Goal: Task Accomplishment & Management: Use online tool/utility

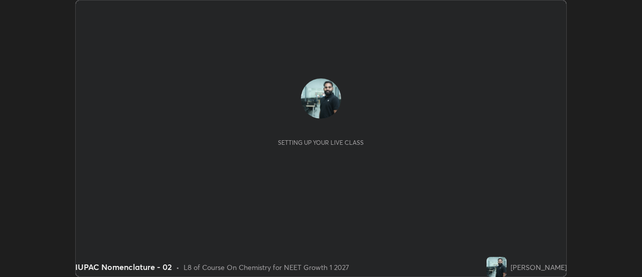
scroll to position [277, 642]
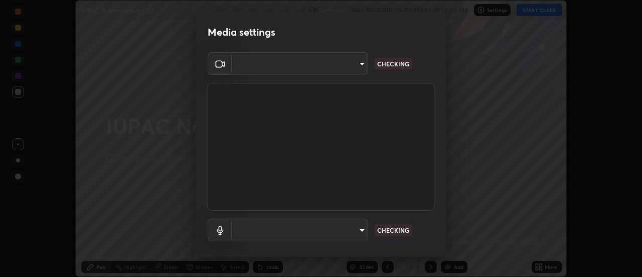
type input "985e4b1f72fc3b9494b48cef3b79fe3b682f9ae0bb15c20acfe574fe2aaad349"
type input "43e4aca742f9233188ca9c86760f2c266500901f205967e4990b21238306e05c"
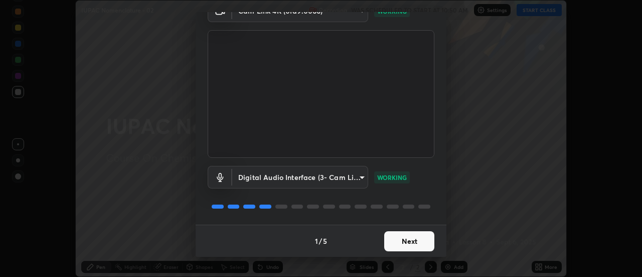
click at [408, 241] on button "Next" at bounding box center [409, 241] width 50 height 20
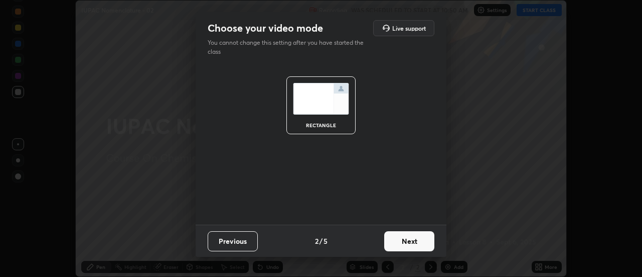
scroll to position [0, 0]
click at [412, 237] on button "Next" at bounding box center [409, 241] width 50 height 20
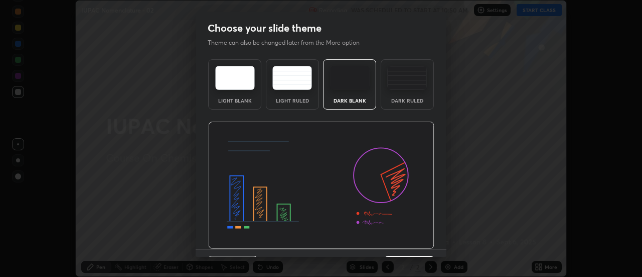
click at [412, 245] on img at bounding box center [321, 184] width 226 height 127
click at [414, 247] on img at bounding box center [321, 184] width 226 height 127
click at [416, 249] on div "Previous 3 / 5 Next" at bounding box center [321, 265] width 251 height 32
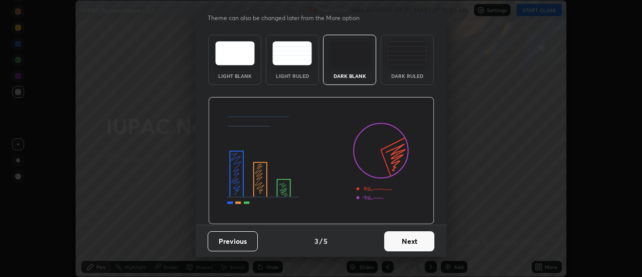
click at [416, 243] on button "Next" at bounding box center [409, 241] width 50 height 20
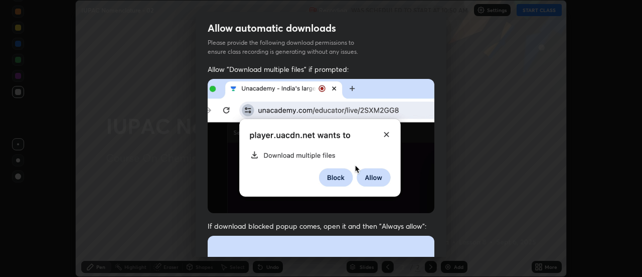
click at [419, 215] on div "Allow "Download multiple files" if prompted: If download blocked popup comes, o…" at bounding box center [321, 275] width 251 height 423
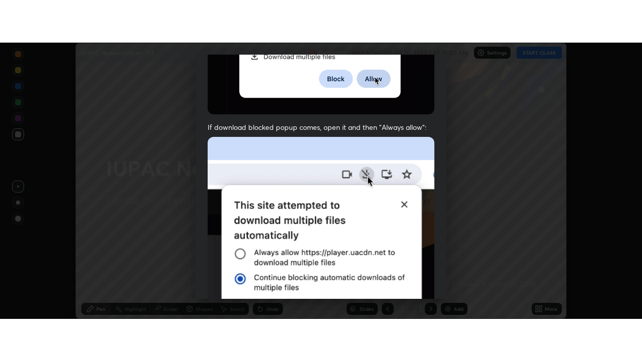
scroll to position [257, 0]
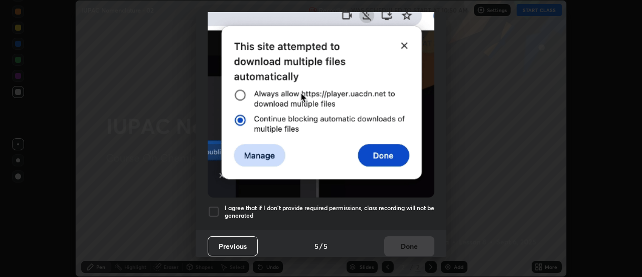
click at [404, 241] on div "Previous 5 / 5 Done" at bounding box center [321, 245] width 251 height 32
click at [415, 208] on h5 "I agree that if I don't provide required permissions, class recording will not …" at bounding box center [330, 212] width 210 height 16
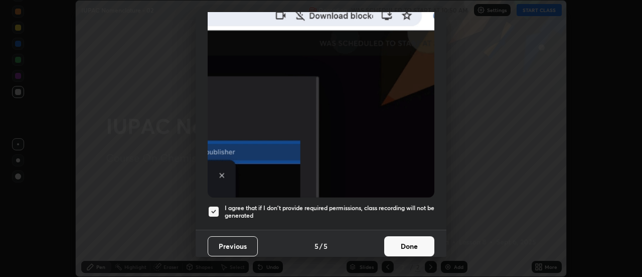
click at [407, 238] on button "Done" at bounding box center [409, 246] width 50 height 20
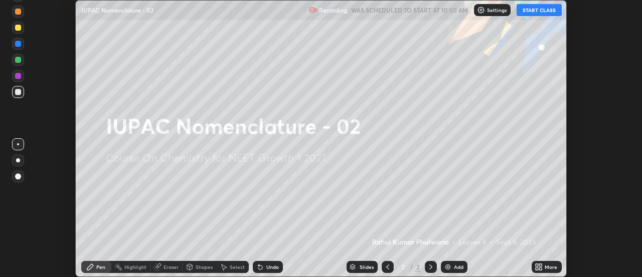
click at [541, 265] on icon at bounding box center [541, 265] width 3 height 3
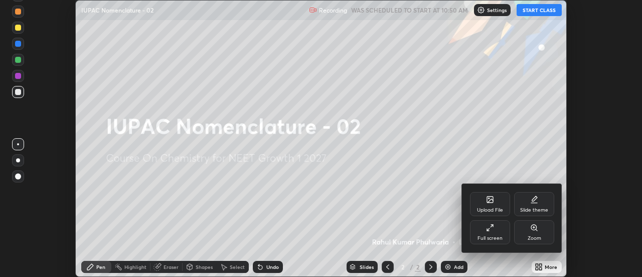
click at [484, 236] on div "Full screen" at bounding box center [490, 237] width 25 height 5
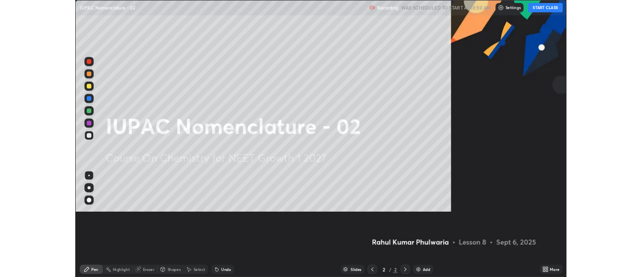
scroll to position [361, 642]
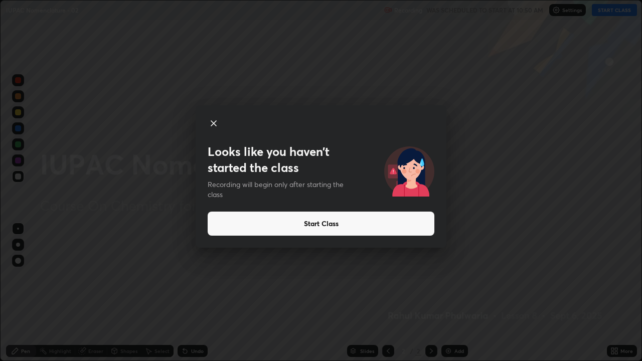
click at [396, 222] on button "Start Class" at bounding box center [321, 224] width 227 height 24
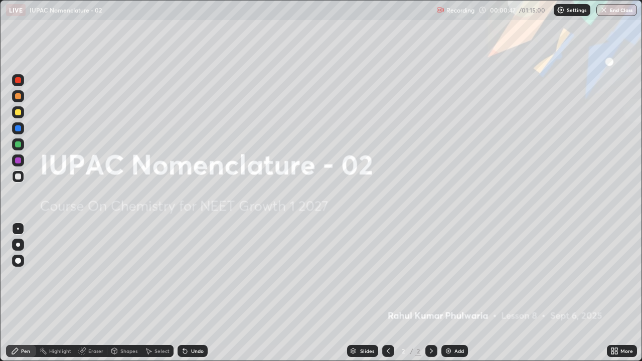
click at [446, 276] on img at bounding box center [449, 351] width 8 height 8
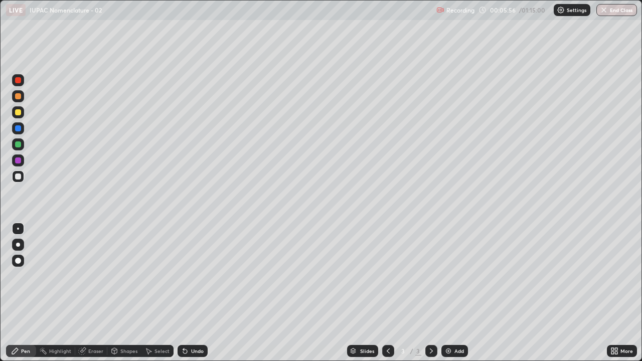
click at [447, 276] on img at bounding box center [449, 351] width 8 height 8
click at [90, 276] on div "Eraser" at bounding box center [95, 351] width 15 height 5
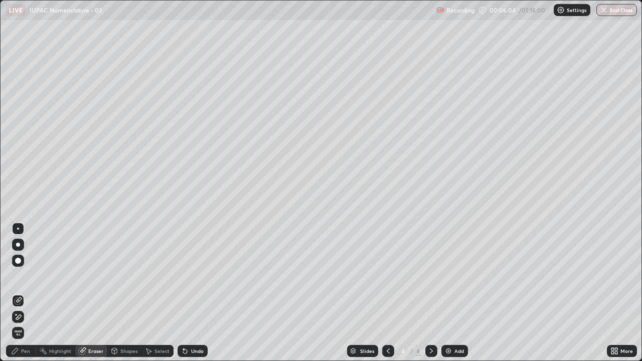
click at [31, 276] on div "Pen" at bounding box center [21, 351] width 30 height 12
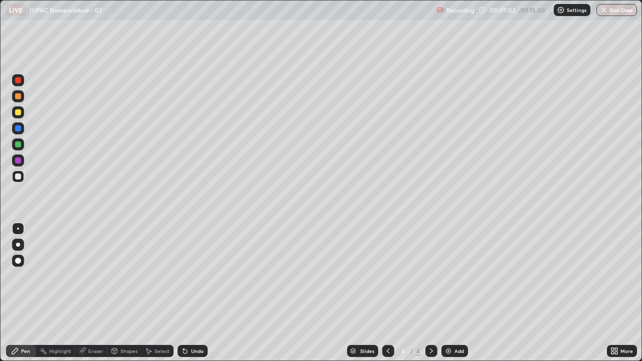
click at [95, 276] on div "Eraser" at bounding box center [95, 351] width 15 height 5
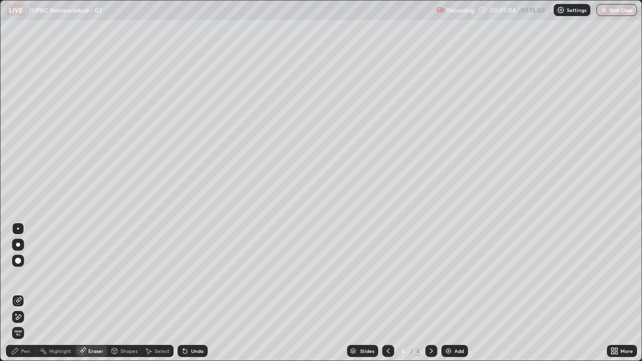
click at [29, 276] on div "Pen" at bounding box center [21, 351] width 30 height 12
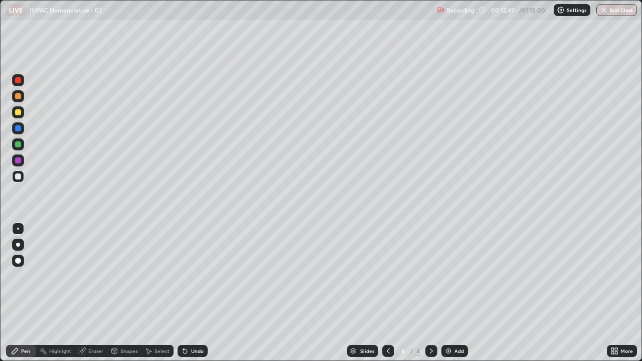
click at [451, 276] on img at bounding box center [449, 351] width 8 height 8
click at [94, 276] on div "Eraser" at bounding box center [95, 351] width 15 height 5
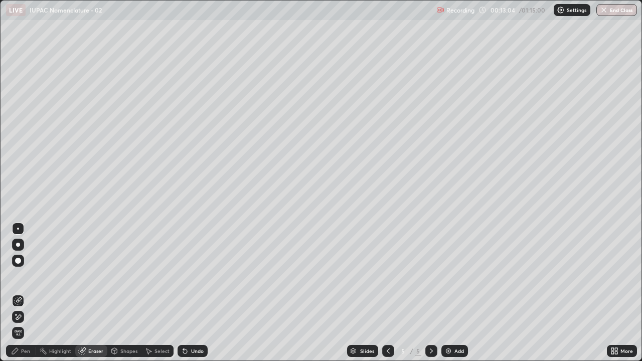
click at [27, 276] on div "Pen" at bounding box center [25, 351] width 9 height 5
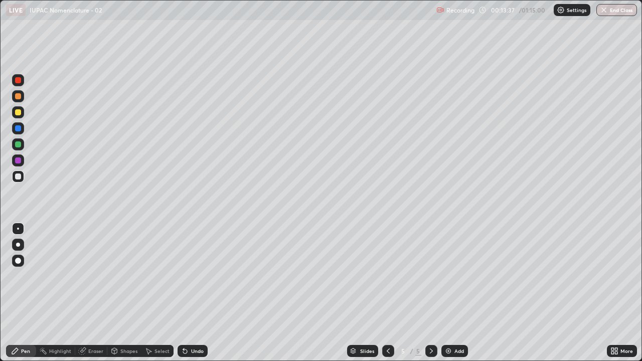
click at [97, 276] on div "Eraser" at bounding box center [95, 351] width 15 height 5
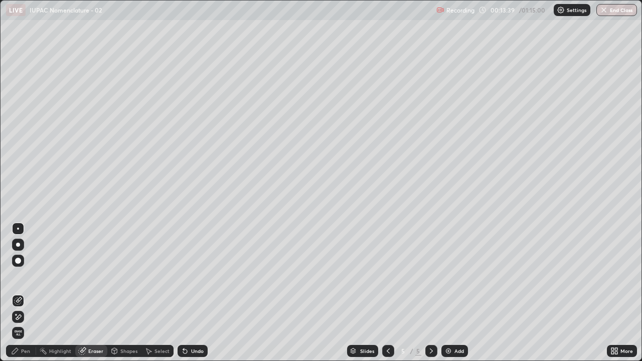
click at [27, 276] on div "Pen" at bounding box center [25, 351] width 9 height 5
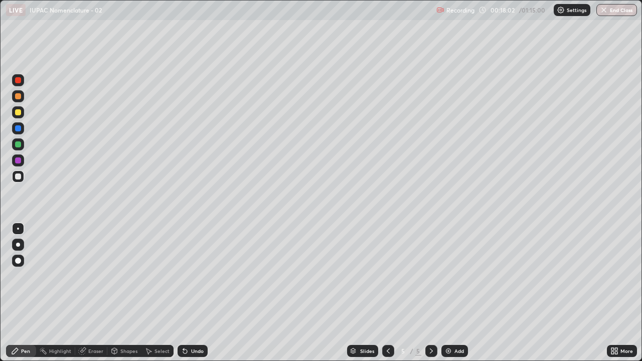
click at [97, 276] on div "Eraser" at bounding box center [91, 351] width 32 height 12
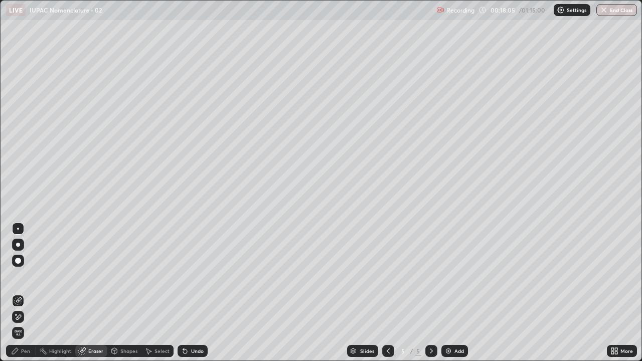
click at [27, 276] on div "Pen" at bounding box center [25, 351] width 9 height 5
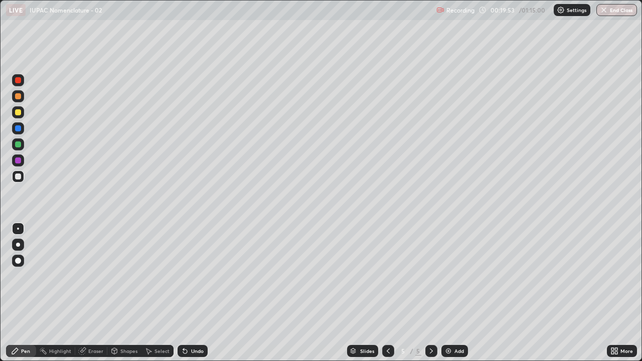
click at [447, 276] on img at bounding box center [449, 351] width 8 height 8
click at [90, 276] on div "Eraser" at bounding box center [95, 351] width 15 height 5
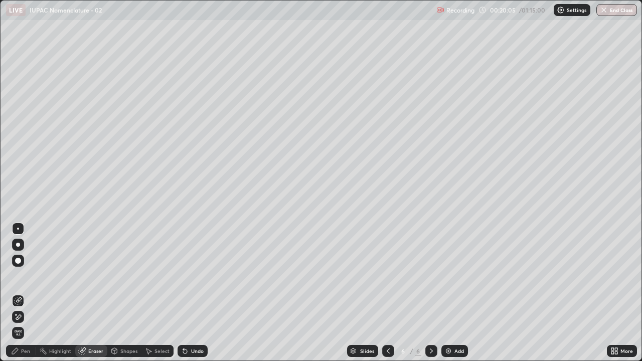
click at [23, 276] on div "Pen" at bounding box center [25, 351] width 9 height 5
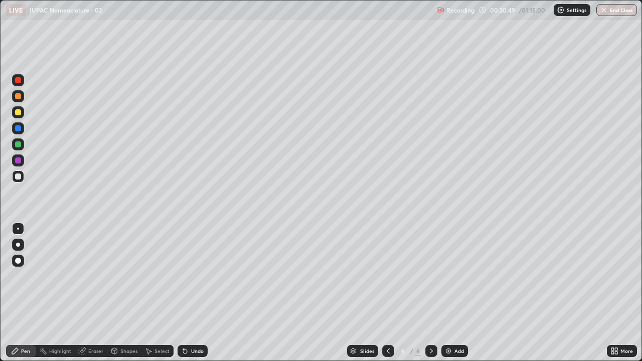
click at [90, 276] on div "Eraser" at bounding box center [95, 351] width 15 height 5
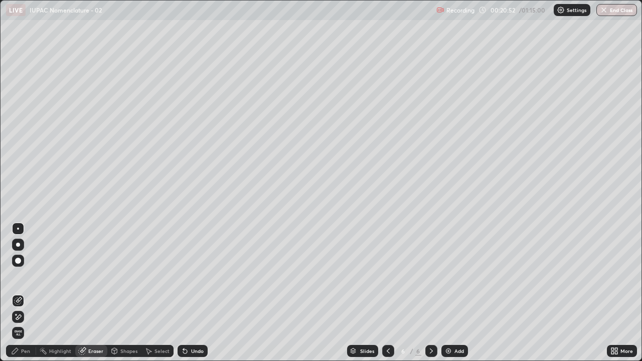
click at [28, 276] on div "Pen" at bounding box center [25, 351] width 9 height 5
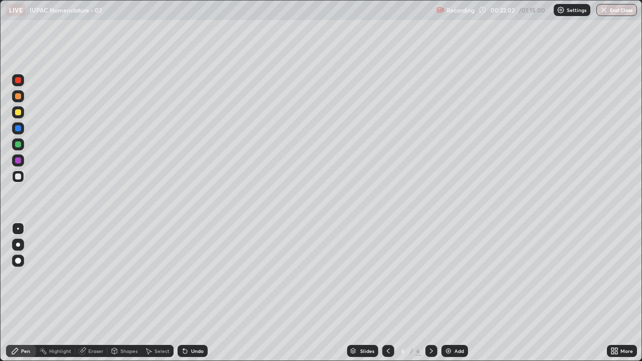
click at [90, 276] on div "Eraser" at bounding box center [91, 351] width 32 height 12
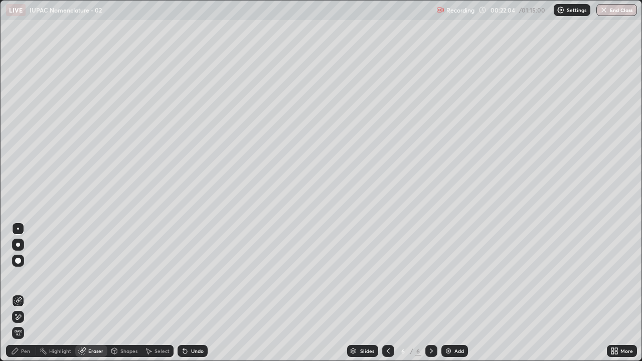
click at [26, 276] on div "Pen" at bounding box center [25, 351] width 9 height 5
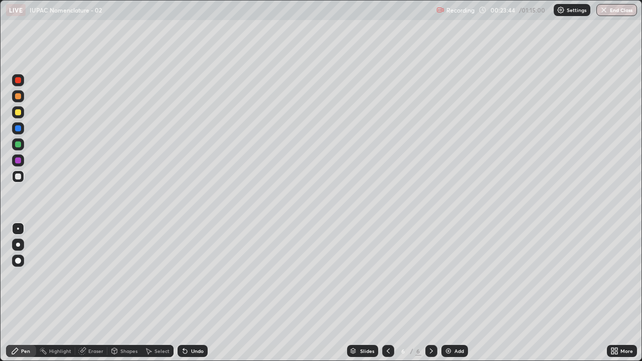
click at [448, 276] on img at bounding box center [449, 351] width 8 height 8
click at [91, 276] on div "Eraser" at bounding box center [91, 351] width 32 height 12
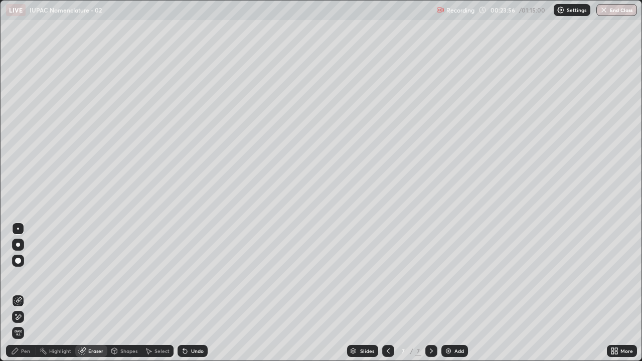
click at [27, 276] on div "Pen" at bounding box center [25, 351] width 9 height 5
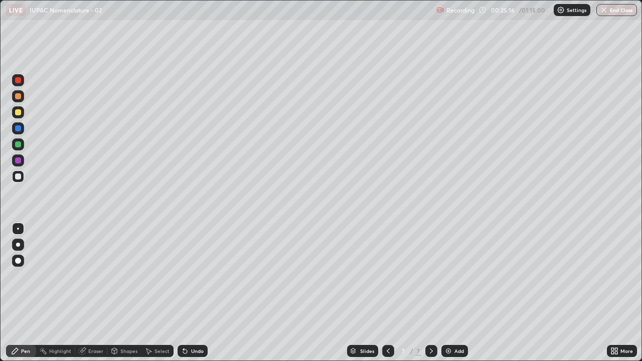
click at [94, 276] on div "Eraser" at bounding box center [95, 351] width 15 height 5
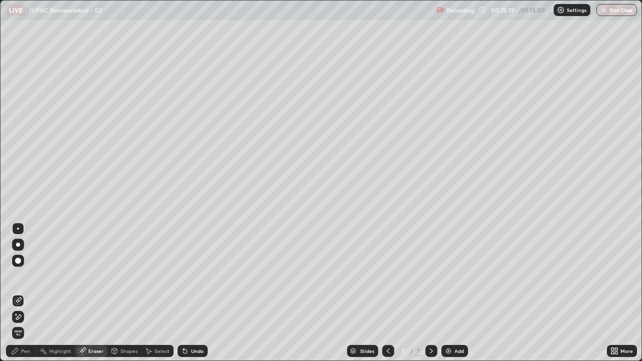
click at [29, 276] on div "Pen" at bounding box center [21, 351] width 30 height 12
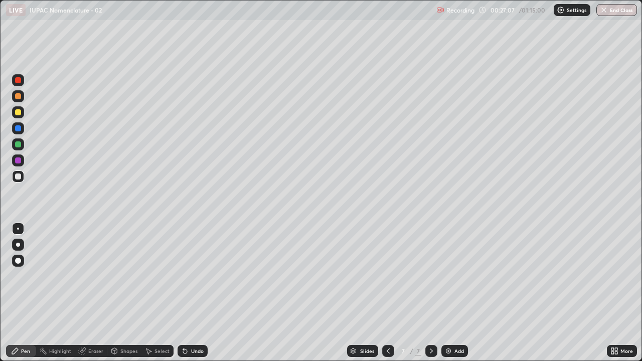
click at [15, 147] on div at bounding box center [18, 145] width 12 height 12
click at [92, 276] on div "Eraser" at bounding box center [95, 351] width 15 height 5
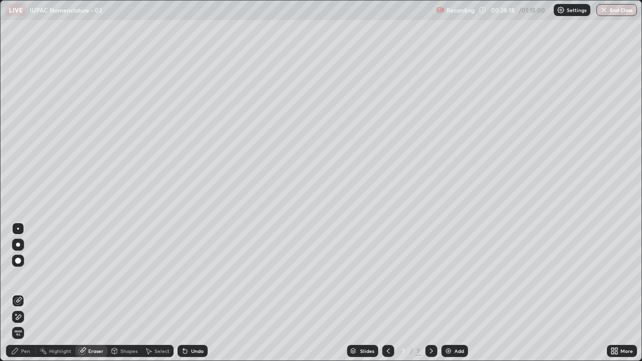
click at [29, 276] on div "Pen" at bounding box center [21, 351] width 30 height 12
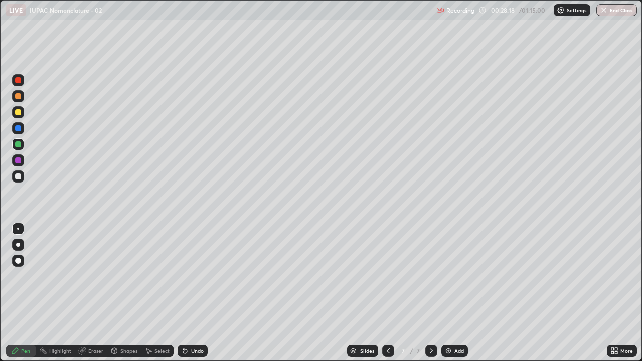
click at [29, 276] on div "Pen" at bounding box center [25, 351] width 9 height 5
click at [17, 177] on div at bounding box center [18, 177] width 6 height 6
click at [445, 276] on img at bounding box center [449, 351] width 8 height 8
click at [19, 145] on div at bounding box center [18, 145] width 6 height 6
click at [19, 83] on div at bounding box center [18, 80] width 6 height 6
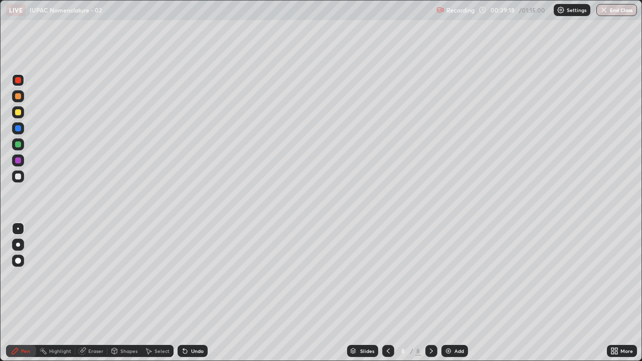
click at [387, 276] on icon at bounding box center [388, 351] width 8 height 8
click at [431, 276] on icon at bounding box center [432, 351] width 8 height 8
click at [94, 276] on div "Eraser" at bounding box center [95, 351] width 15 height 5
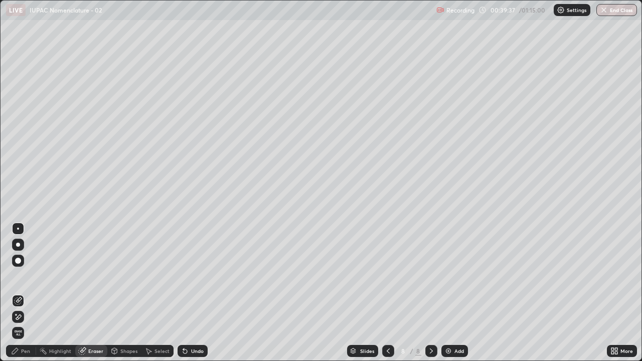
click at [388, 276] on icon at bounding box center [388, 351] width 8 height 8
click at [430, 276] on icon at bounding box center [432, 351] width 8 height 8
click at [428, 276] on icon at bounding box center [432, 351] width 8 height 8
click at [387, 276] on icon at bounding box center [388, 351] width 3 height 5
click at [431, 276] on icon at bounding box center [432, 351] width 8 height 8
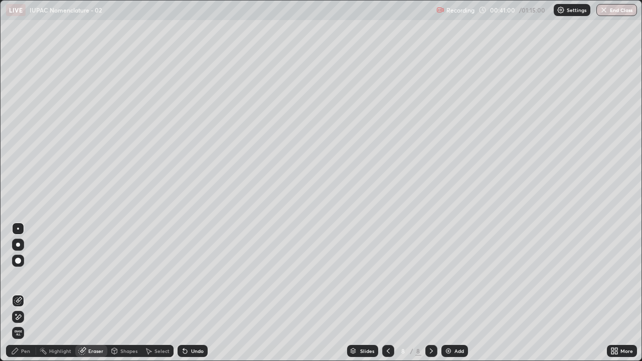
click at [27, 276] on div "Pen" at bounding box center [21, 351] width 30 height 12
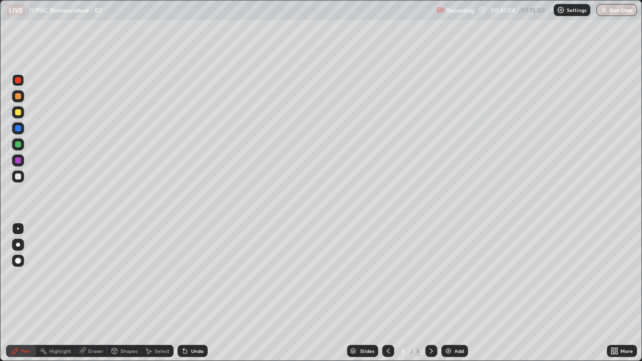
click at [193, 276] on div "Undo" at bounding box center [197, 351] width 13 height 5
click at [191, 276] on div "Undo" at bounding box center [197, 351] width 13 height 5
click at [18, 145] on div at bounding box center [18, 145] width 6 height 6
click at [19, 112] on div at bounding box center [18, 112] width 6 height 6
click at [386, 276] on icon at bounding box center [388, 351] width 8 height 8
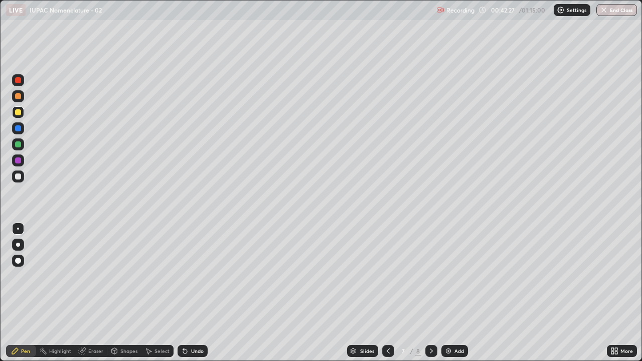
click at [430, 276] on icon at bounding box center [431, 351] width 3 height 5
click at [18, 177] on div at bounding box center [18, 177] width 6 height 6
click at [19, 146] on div at bounding box center [18, 145] width 6 height 6
click at [387, 276] on icon at bounding box center [388, 351] width 8 height 8
click at [431, 276] on icon at bounding box center [432, 351] width 8 height 8
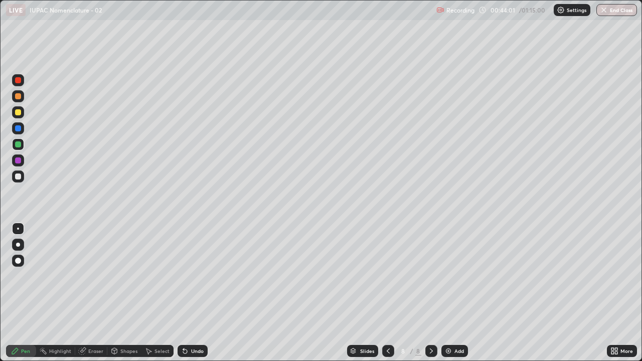
click at [91, 276] on div "Eraser" at bounding box center [95, 351] width 15 height 5
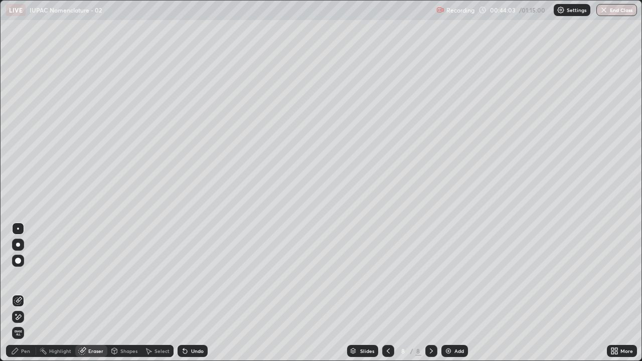
click at [24, 276] on div "Pen" at bounding box center [25, 351] width 9 height 5
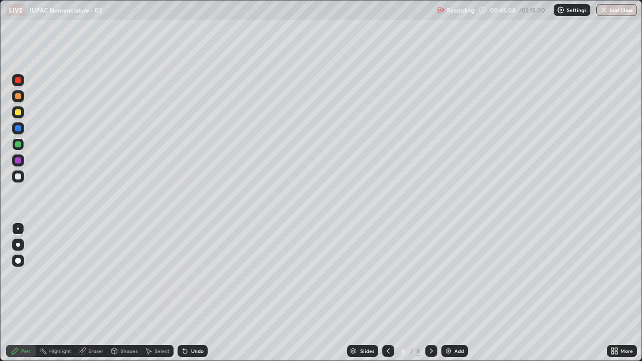
click at [389, 276] on icon at bounding box center [388, 351] width 8 height 8
click at [429, 276] on icon at bounding box center [432, 351] width 8 height 8
click at [87, 276] on div "Eraser" at bounding box center [91, 351] width 32 height 12
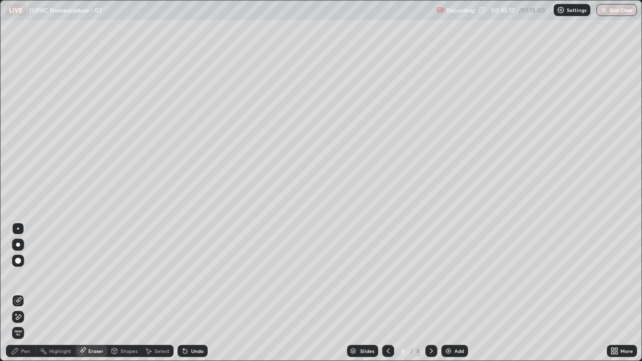
click at [27, 276] on div "Pen" at bounding box center [25, 351] width 9 height 5
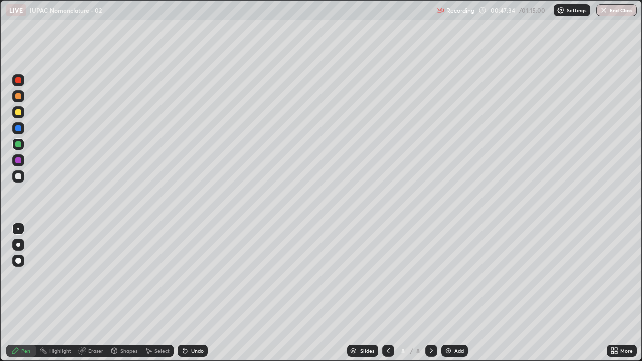
click at [386, 276] on icon at bounding box center [388, 351] width 8 height 8
click at [430, 276] on div at bounding box center [432, 351] width 12 height 12
click at [16, 176] on div at bounding box center [18, 177] width 6 height 6
click at [449, 276] on img at bounding box center [449, 351] width 8 height 8
click at [19, 147] on div at bounding box center [18, 145] width 6 height 6
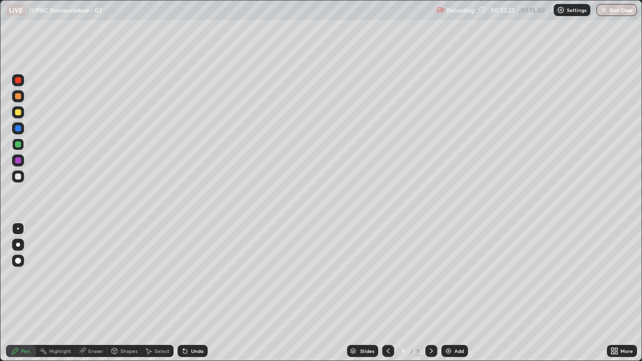
click at [181, 276] on icon at bounding box center [185, 351] width 8 height 8
click at [18, 177] on div at bounding box center [18, 177] width 6 height 6
click at [18, 147] on div at bounding box center [18, 145] width 6 height 6
click at [18, 178] on div at bounding box center [18, 177] width 6 height 6
click at [18, 146] on div at bounding box center [18, 145] width 6 height 6
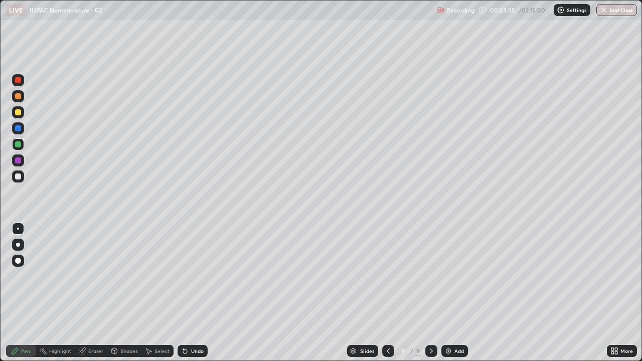
click at [17, 177] on div at bounding box center [18, 177] width 6 height 6
click at [20, 176] on div at bounding box center [18, 177] width 6 height 6
click at [18, 145] on div at bounding box center [18, 145] width 6 height 6
click at [18, 176] on div at bounding box center [18, 177] width 6 height 6
click at [19, 146] on div at bounding box center [18, 145] width 6 height 6
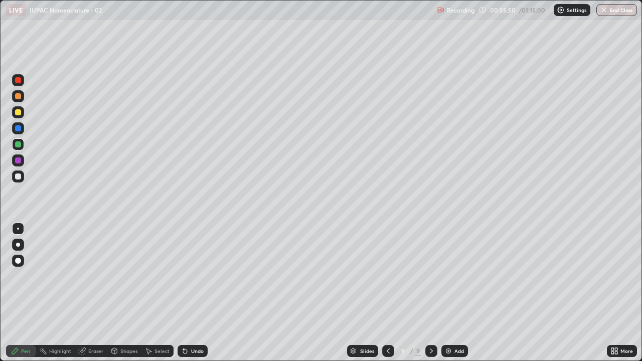
click at [24, 276] on div at bounding box center [18, 281] width 16 height 120
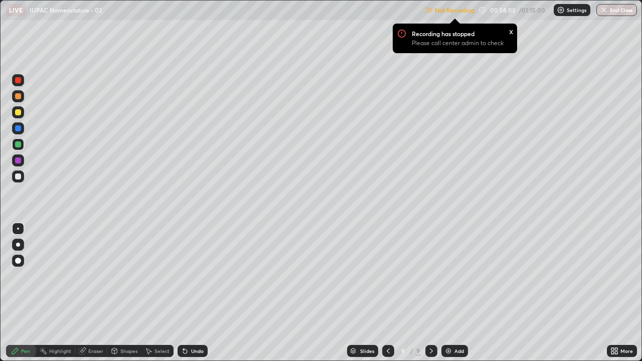
click at [560, 11] on img at bounding box center [561, 10] width 8 height 8
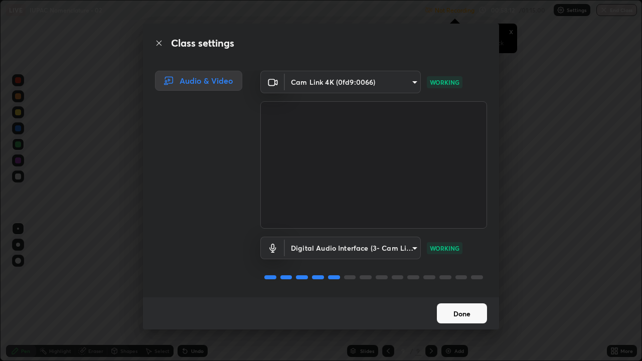
click at [461, 276] on button "Done" at bounding box center [462, 314] width 50 height 20
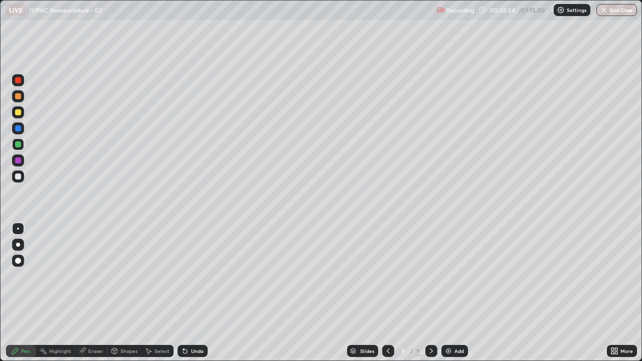
click at [17, 177] on div at bounding box center [18, 177] width 6 height 6
click at [16, 146] on div at bounding box center [18, 145] width 6 height 6
click at [18, 177] on div at bounding box center [18, 177] width 6 height 6
click at [18, 145] on div at bounding box center [18, 145] width 6 height 6
click at [101, 276] on div "Eraser" at bounding box center [91, 351] width 32 height 12
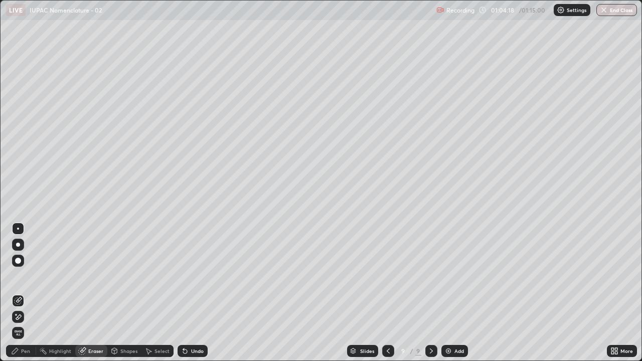
click at [29, 276] on div "Pen" at bounding box center [21, 351] width 30 height 12
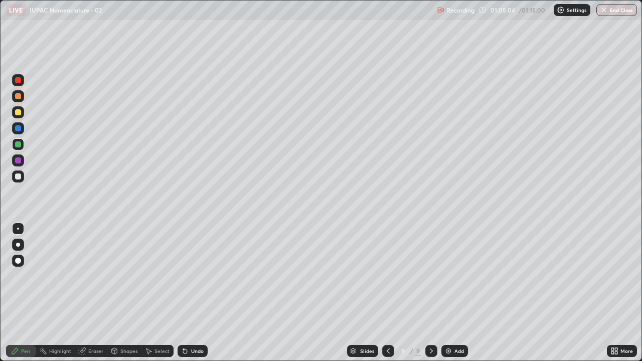
click at [93, 276] on div "Eraser" at bounding box center [95, 351] width 15 height 5
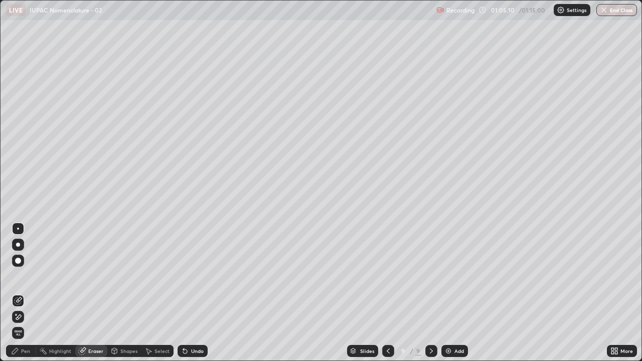
click at [26, 276] on div "Pen" at bounding box center [25, 351] width 9 height 5
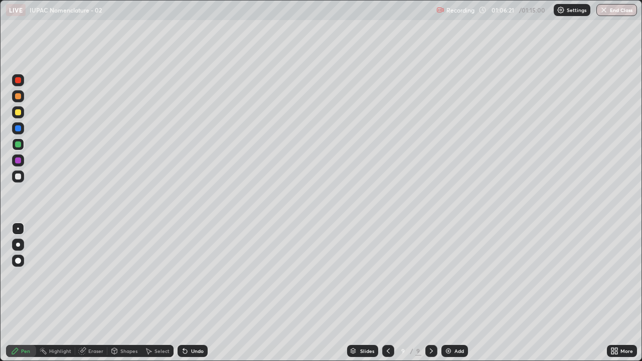
click at [18, 176] on div at bounding box center [18, 177] width 6 height 6
click at [449, 276] on img at bounding box center [449, 351] width 8 height 8
click at [603, 4] on button "End Class" at bounding box center [618, 10] width 40 height 12
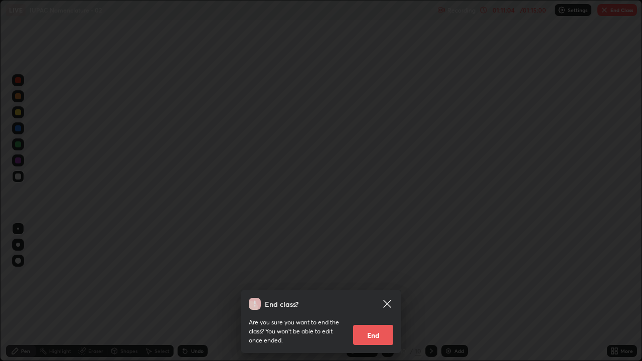
click at [380, 276] on button "End" at bounding box center [373, 335] width 40 height 20
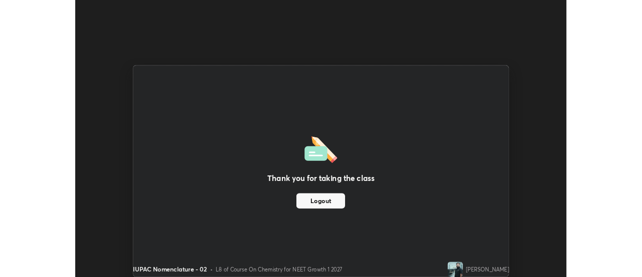
scroll to position [49917, 49551]
